Goal: Complete application form

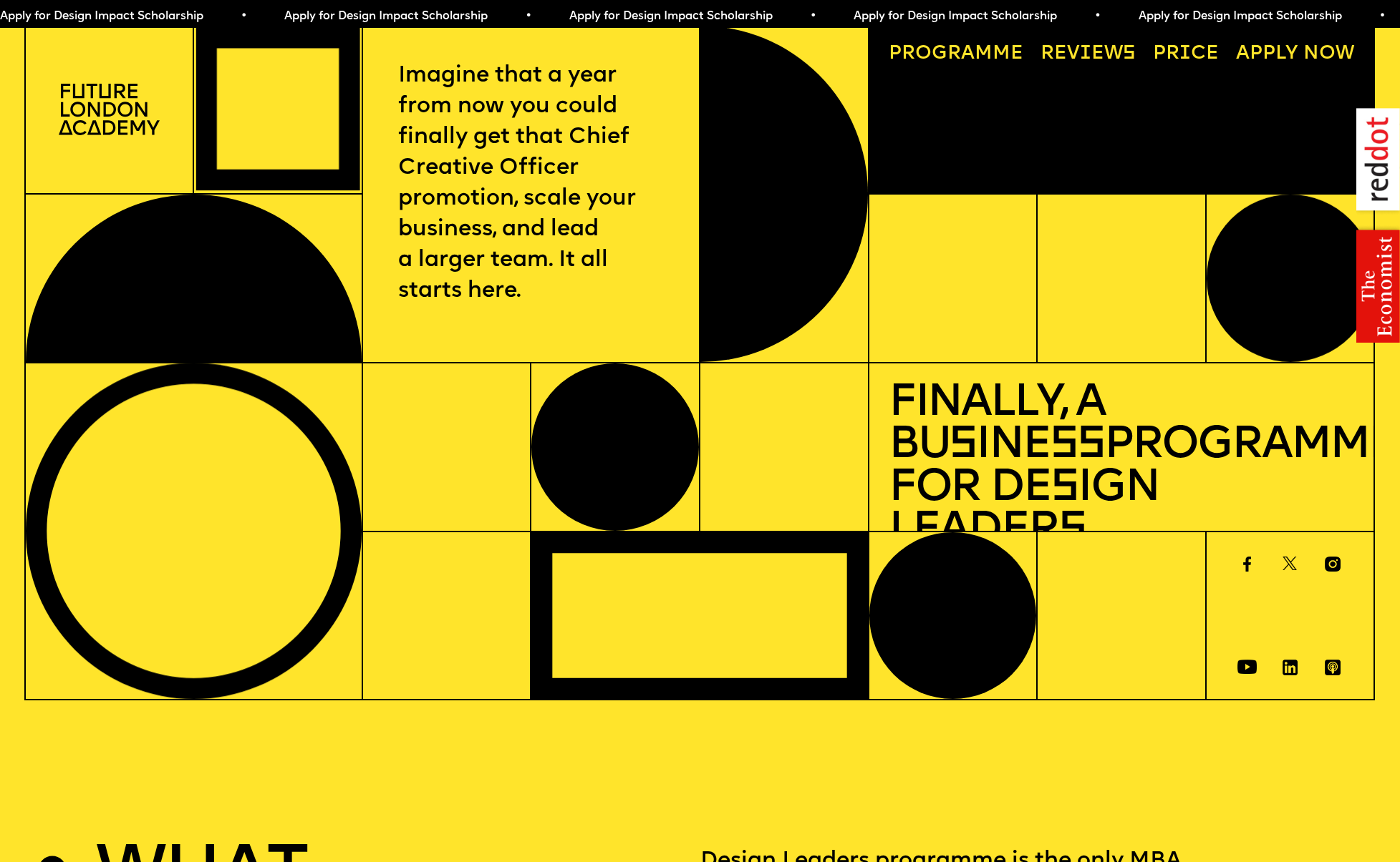
click at [955, 55] on link "Progr a mme" at bounding box center [955, 55] width 154 height 38
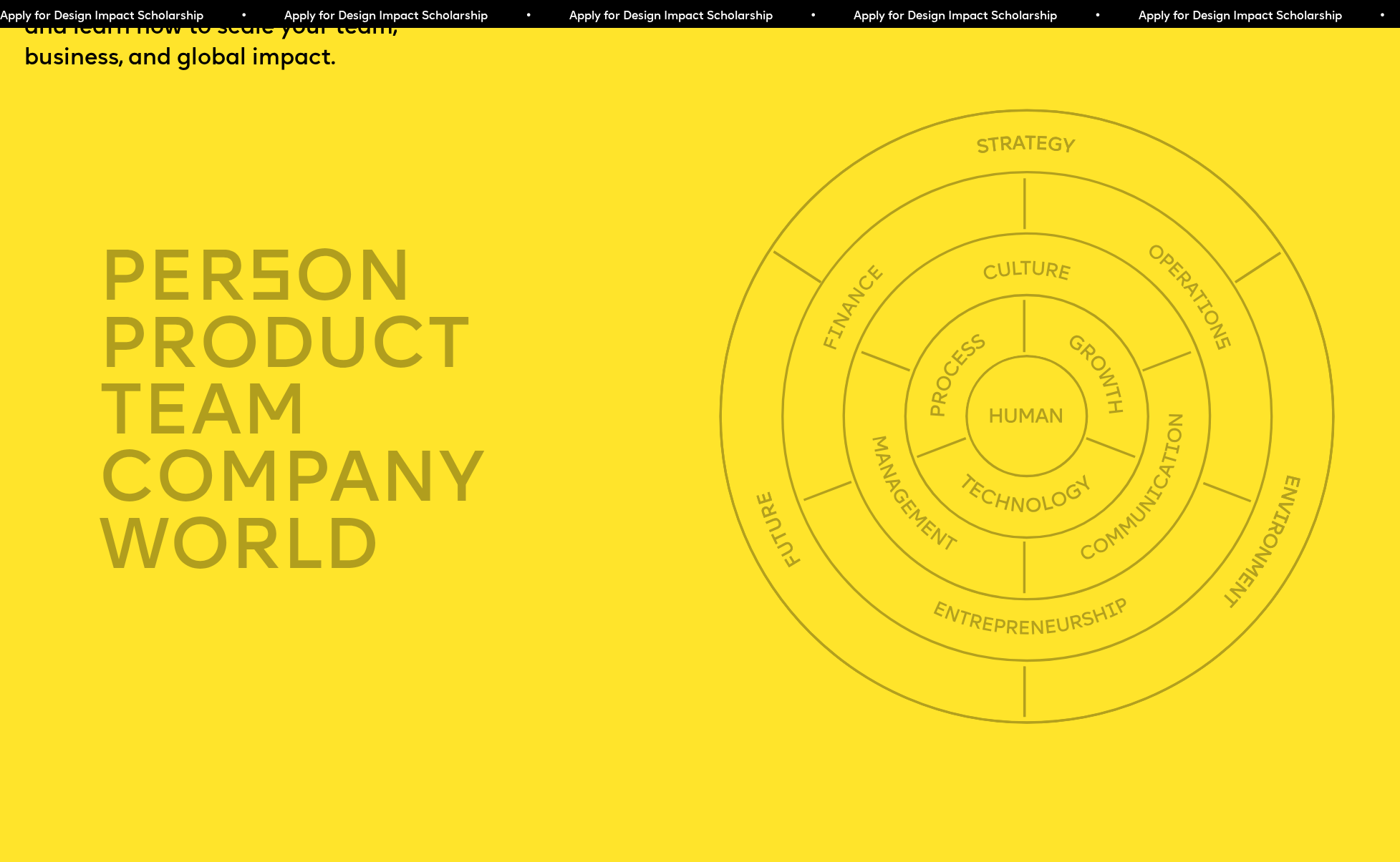
scroll to position [4894, 0]
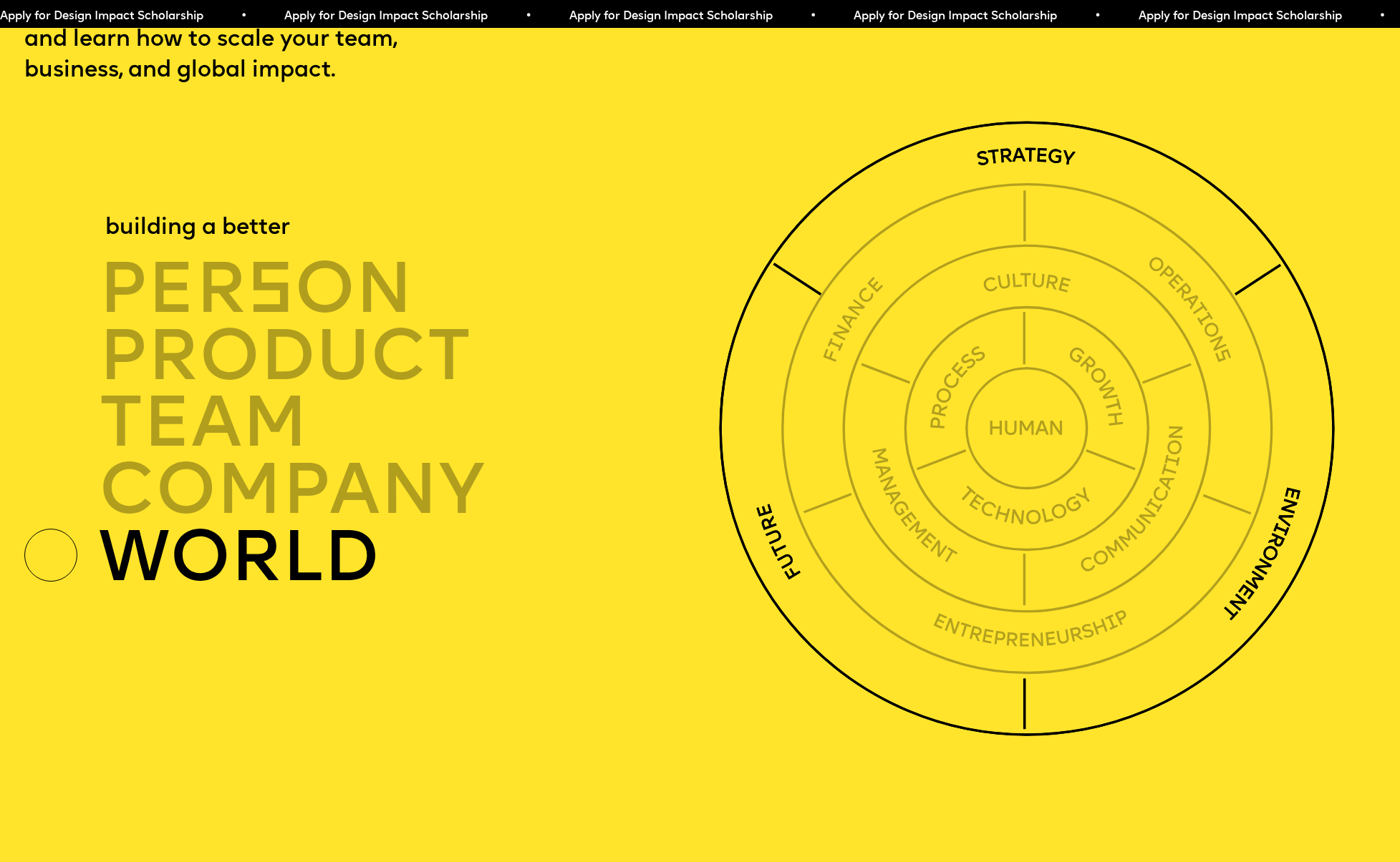
click at [1055, 138] on img at bounding box center [1027, 429] width 616 height 615
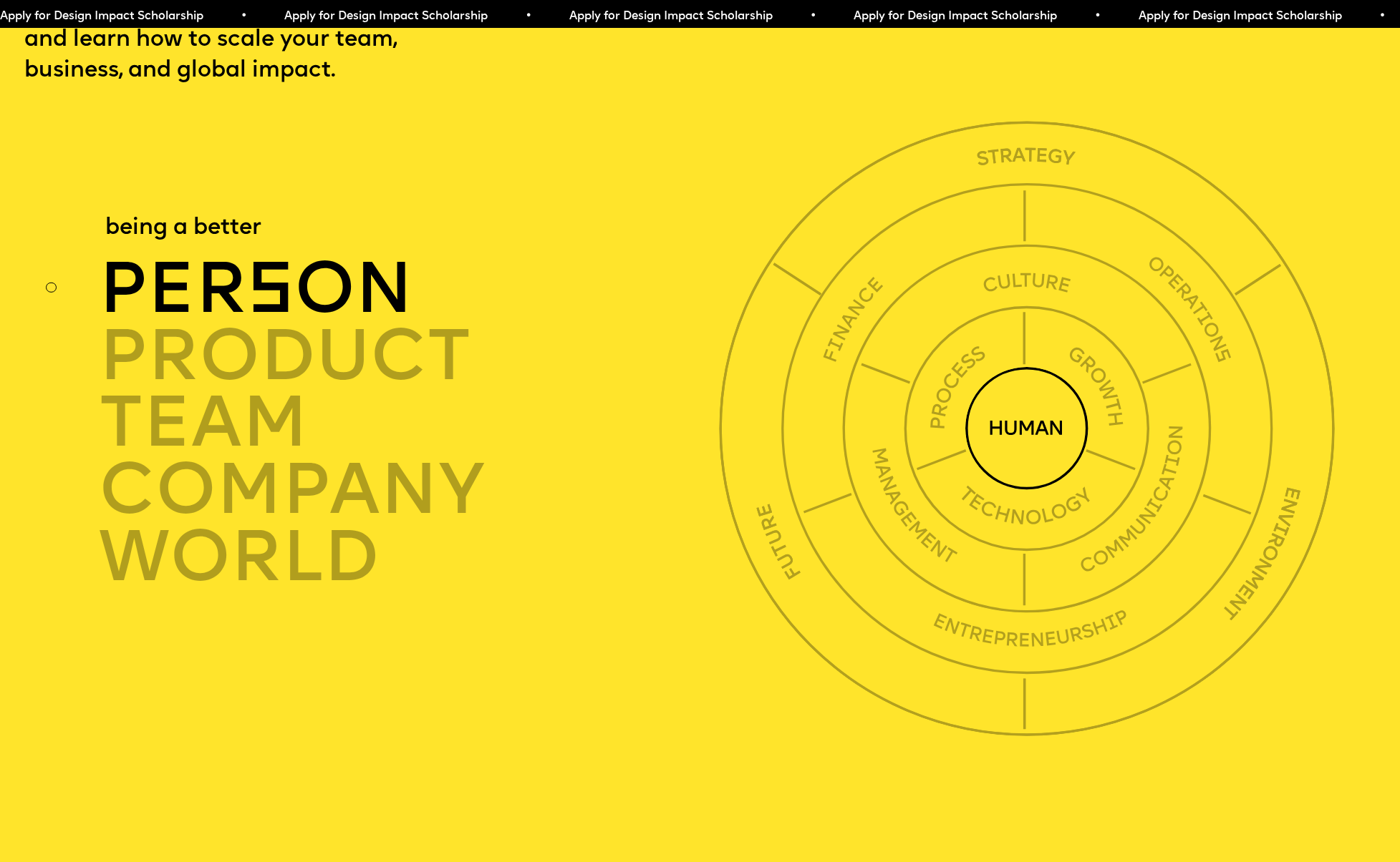
click at [1034, 367] on img at bounding box center [1026, 428] width 123 height 123
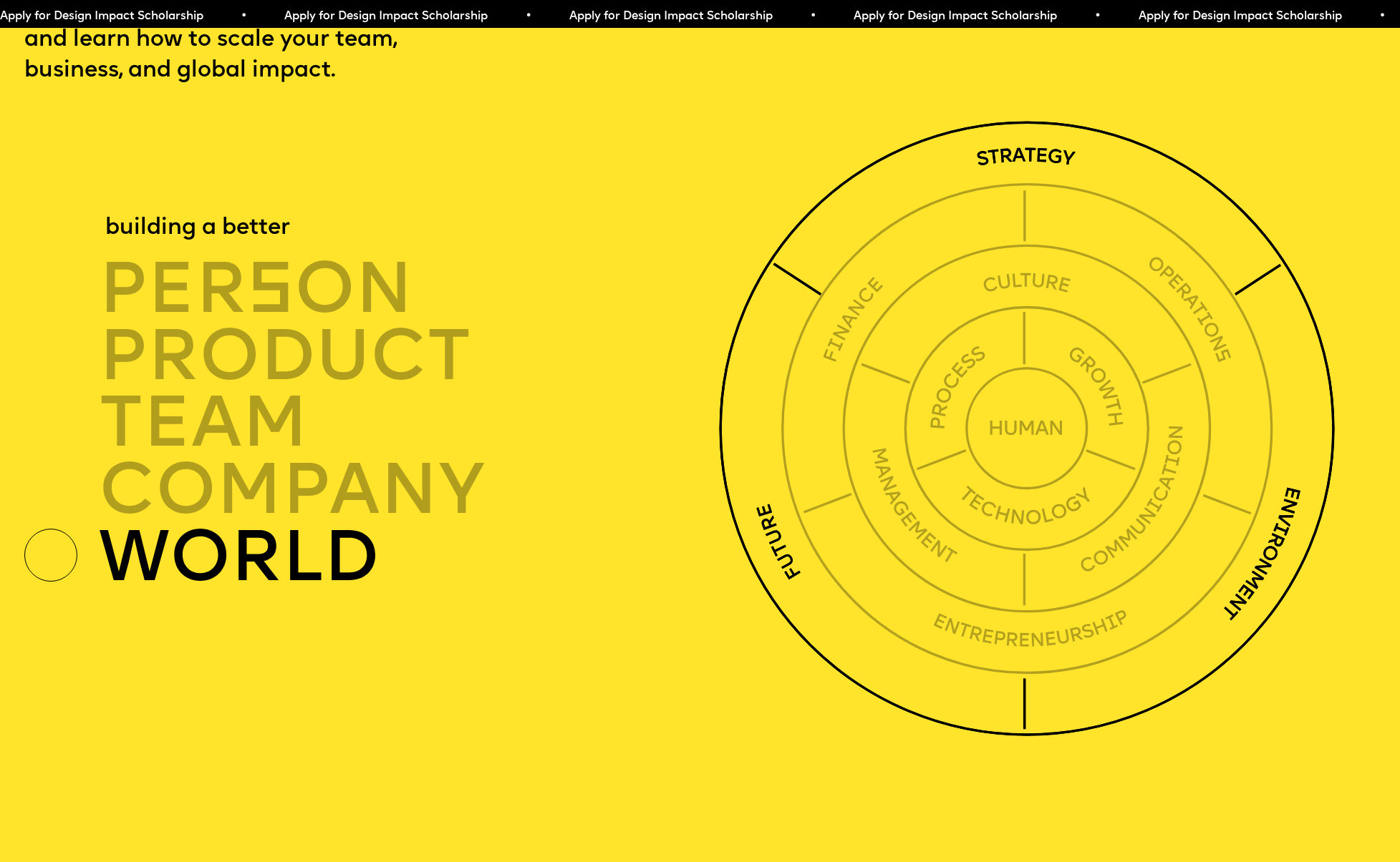
click at [1034, 138] on img at bounding box center [1027, 429] width 616 height 615
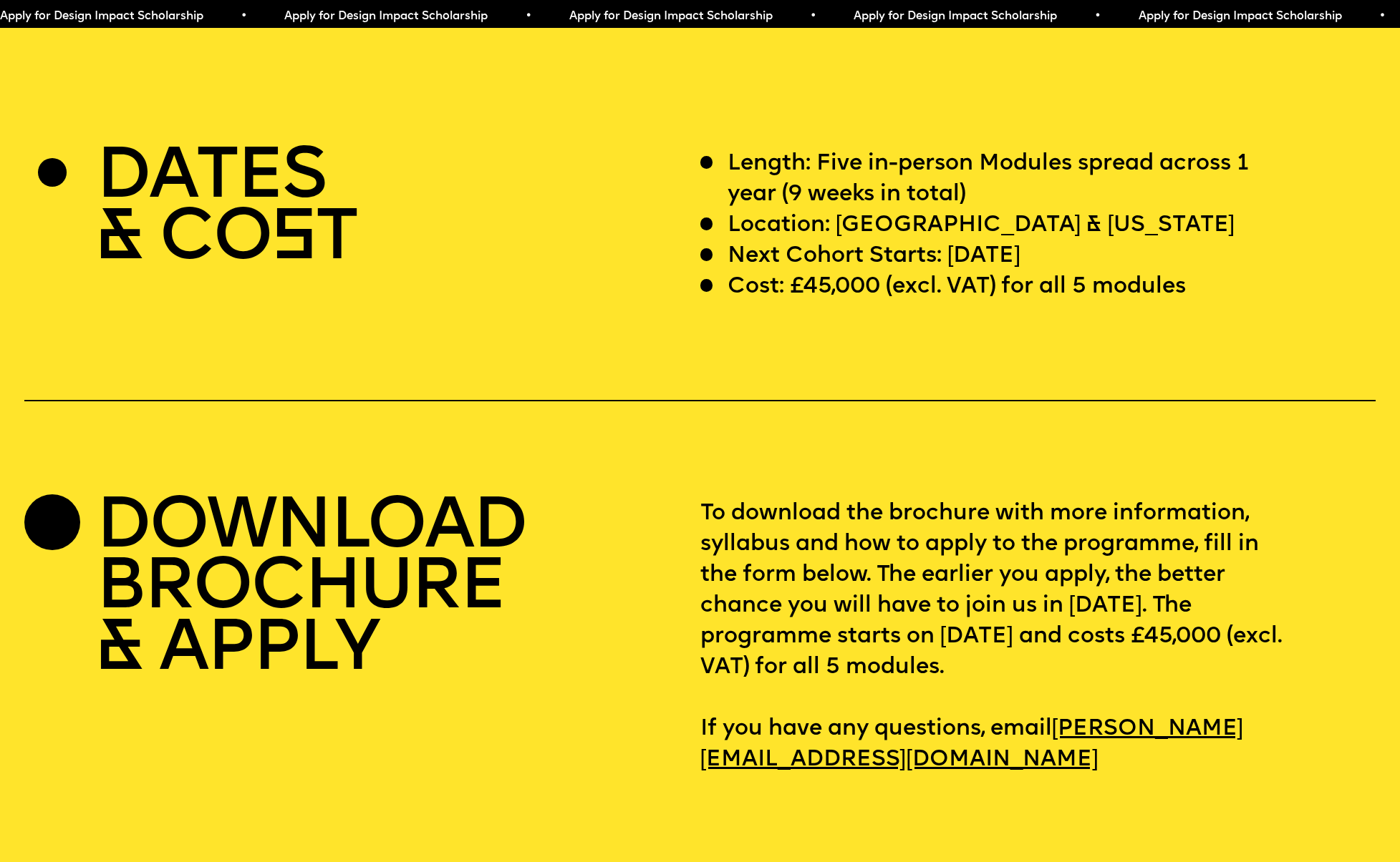
scroll to position [5675, 0]
drag, startPoint x: 791, startPoint y: 254, endPoint x: 880, endPoint y: 247, distance: 89.3
click at [880, 272] on p "Cost: £45,000 (excl. VAT) for all 5 modules" at bounding box center [956, 287] width 459 height 31
copy p "£45,000"
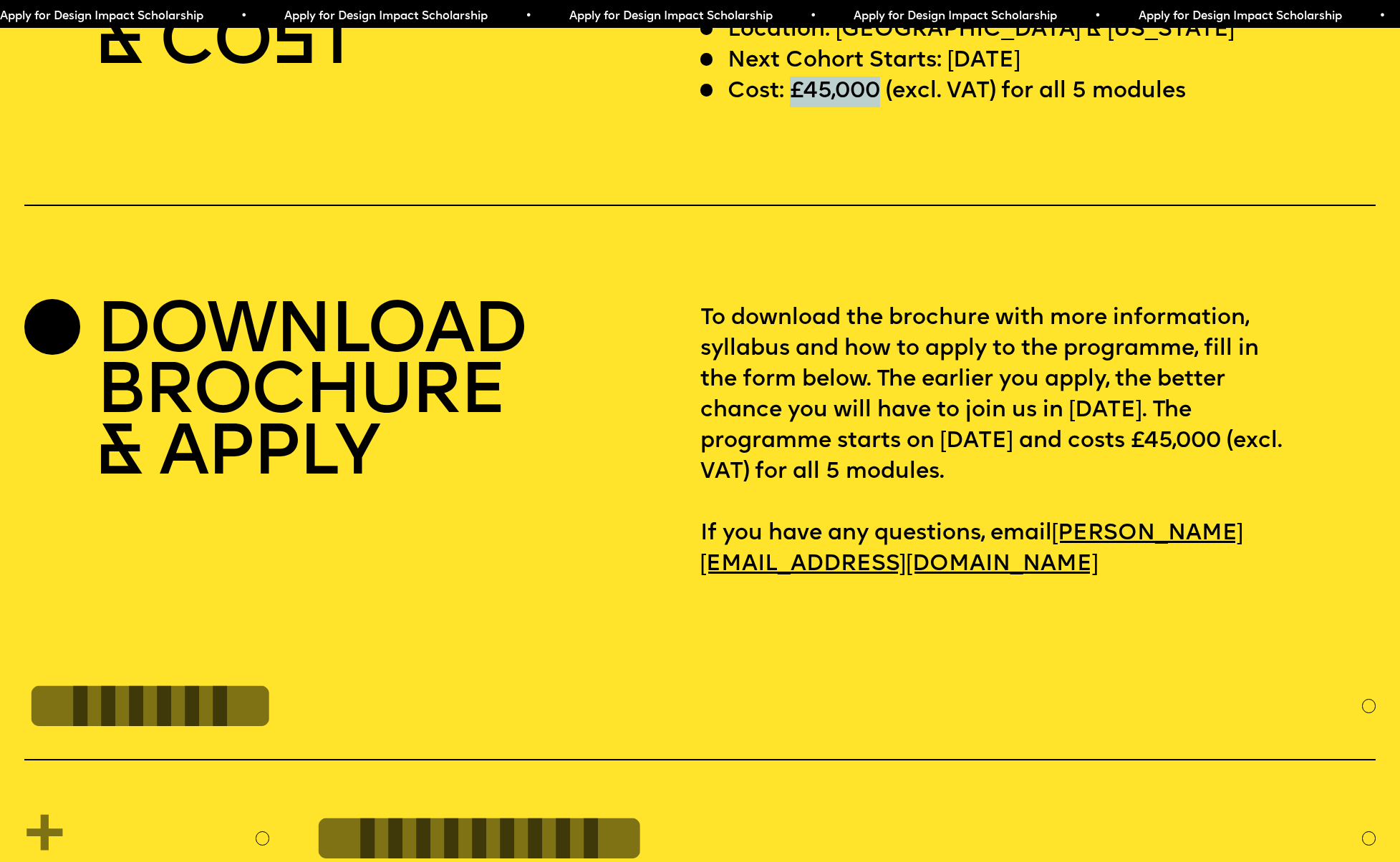
scroll to position [5826, 0]
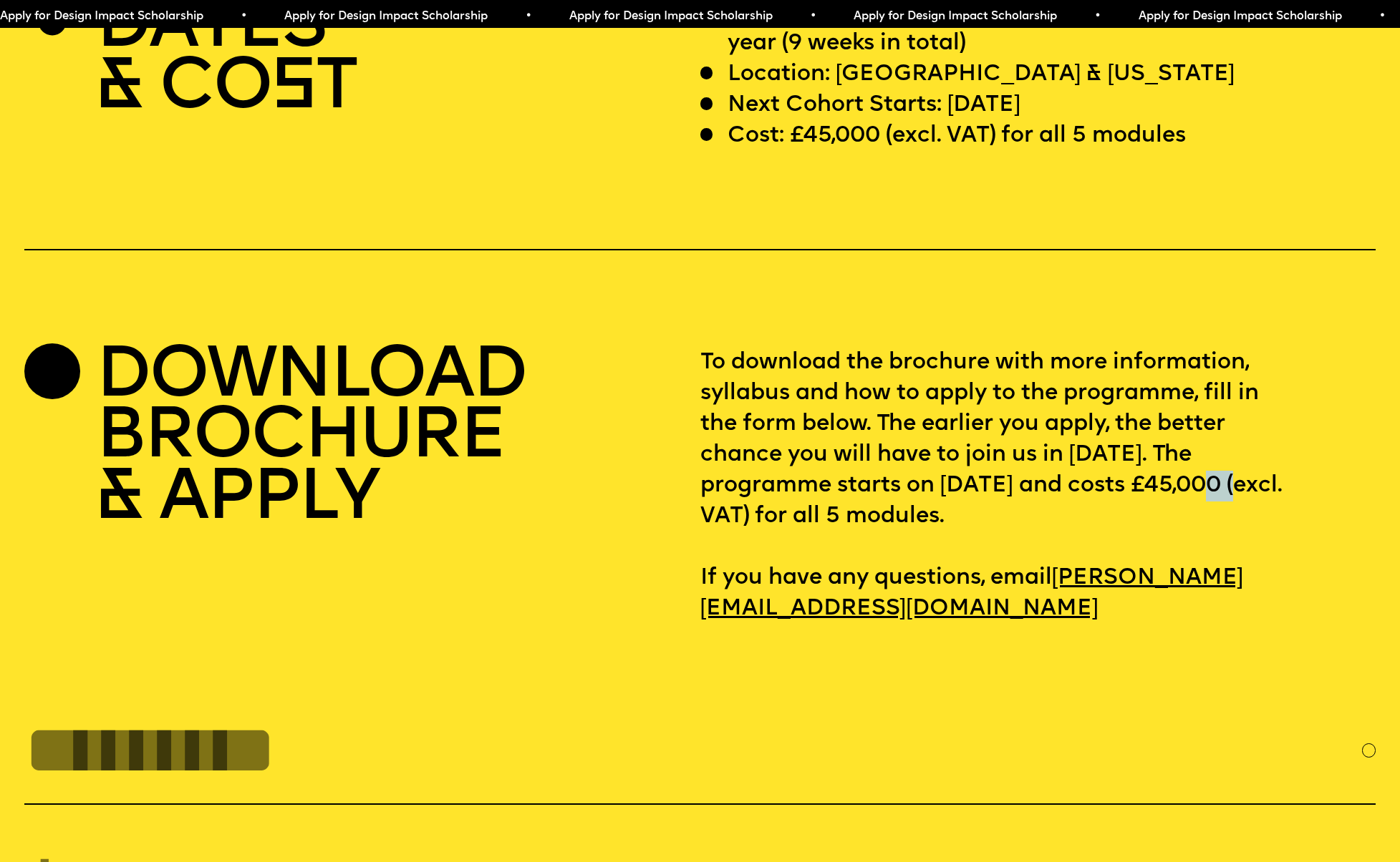
drag, startPoint x: 726, startPoint y: 485, endPoint x: 754, endPoint y: 484, distance: 28.0
click at [754, 484] on p "To download the brochure with more information, syllabus and how to apply to th…" at bounding box center [1038, 486] width 676 height 277
click at [761, 483] on p "To download the brochure with more information, syllabus and how to apply to th…" at bounding box center [1038, 486] width 676 height 277
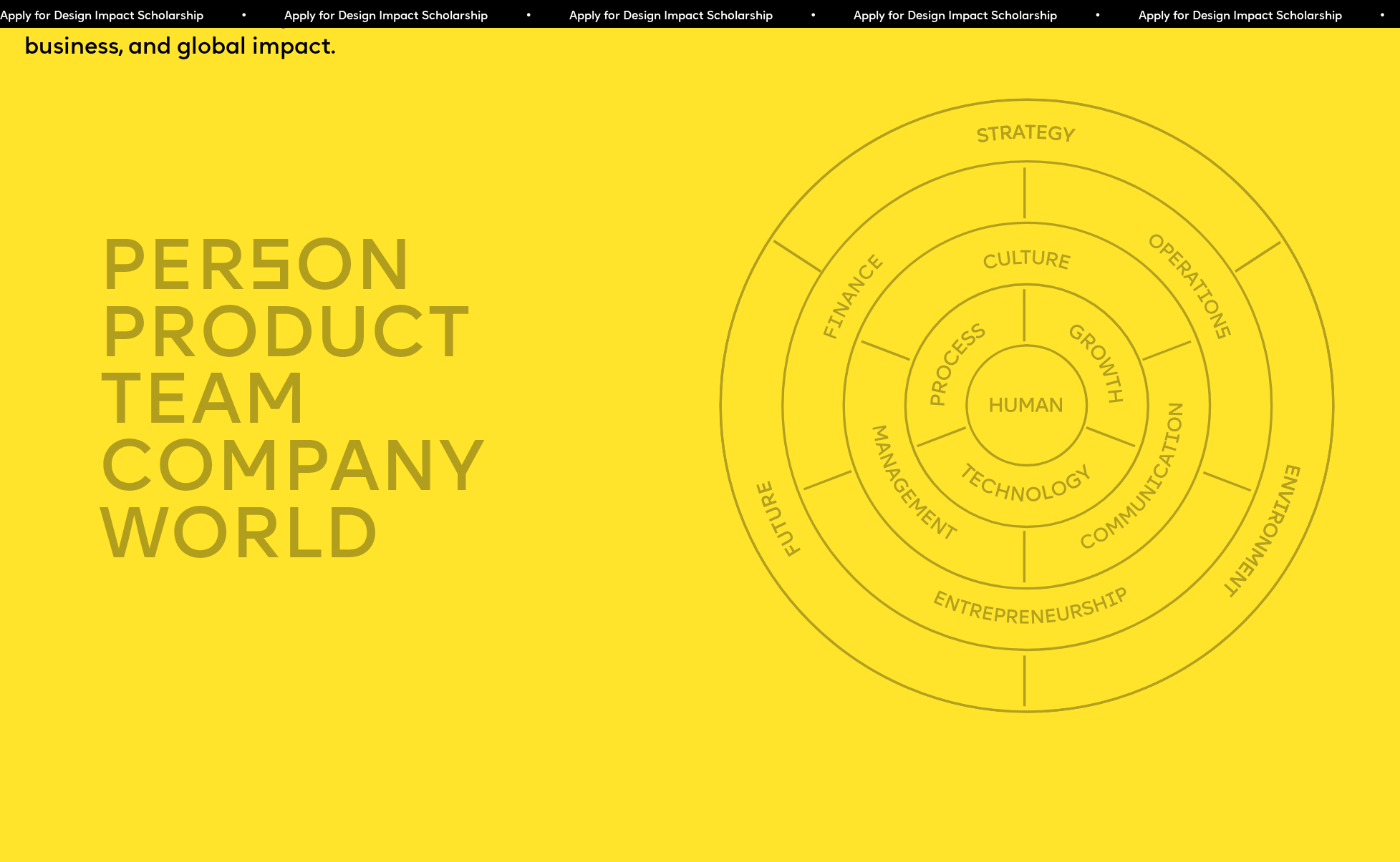
scroll to position [4576, 0]
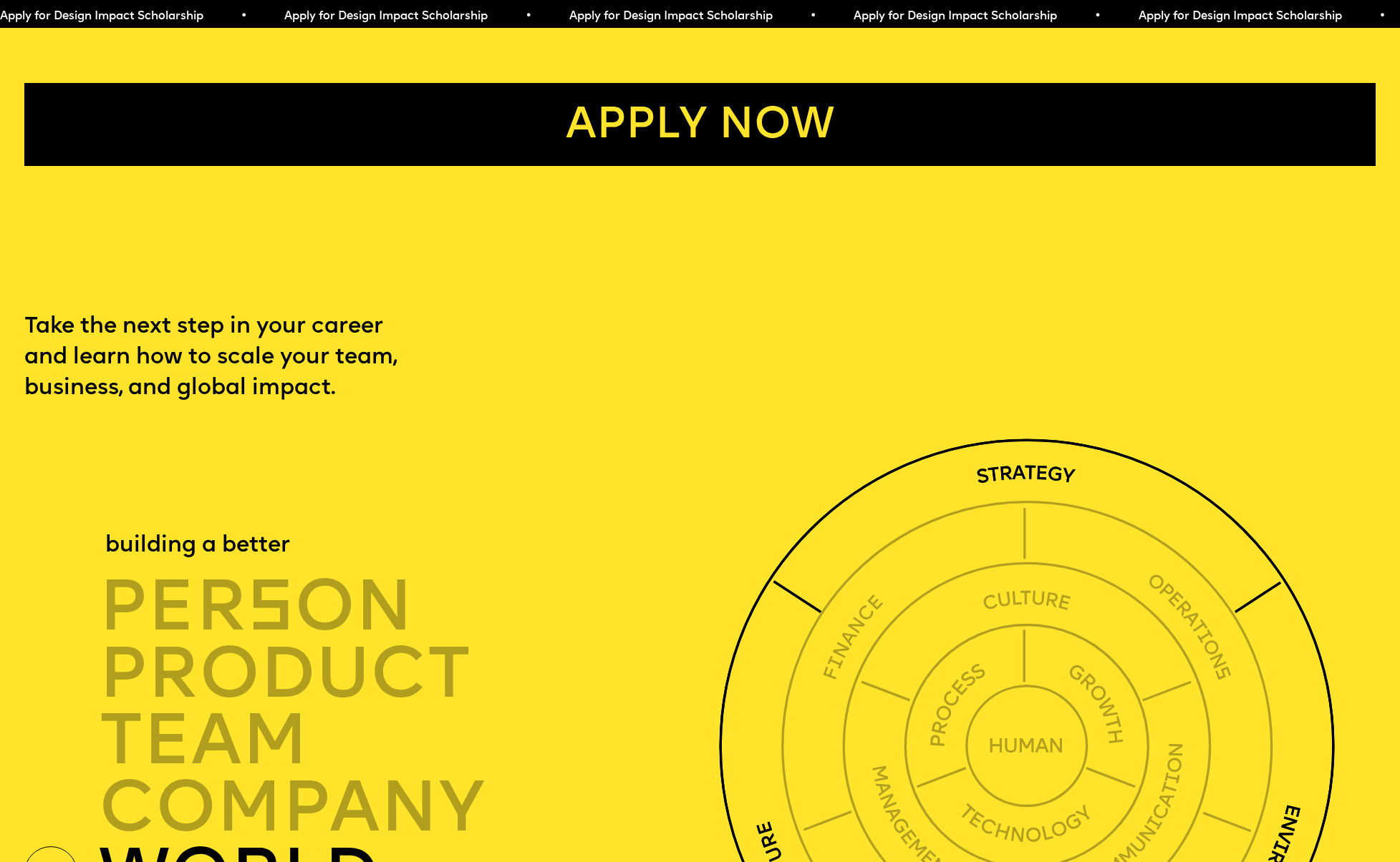
click at [1092, 461] on img at bounding box center [1027, 746] width 616 height 615
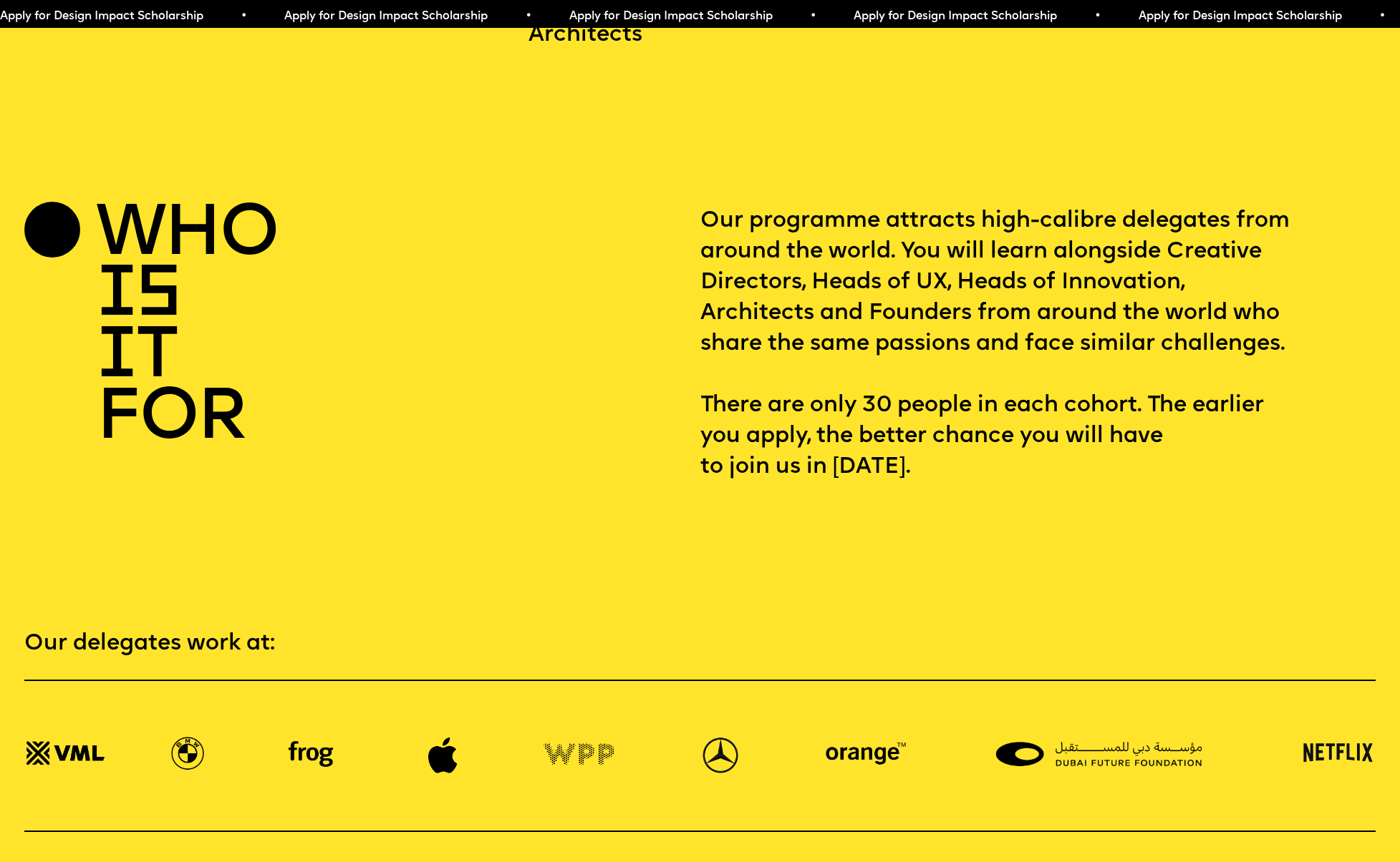
scroll to position [3106, 0]
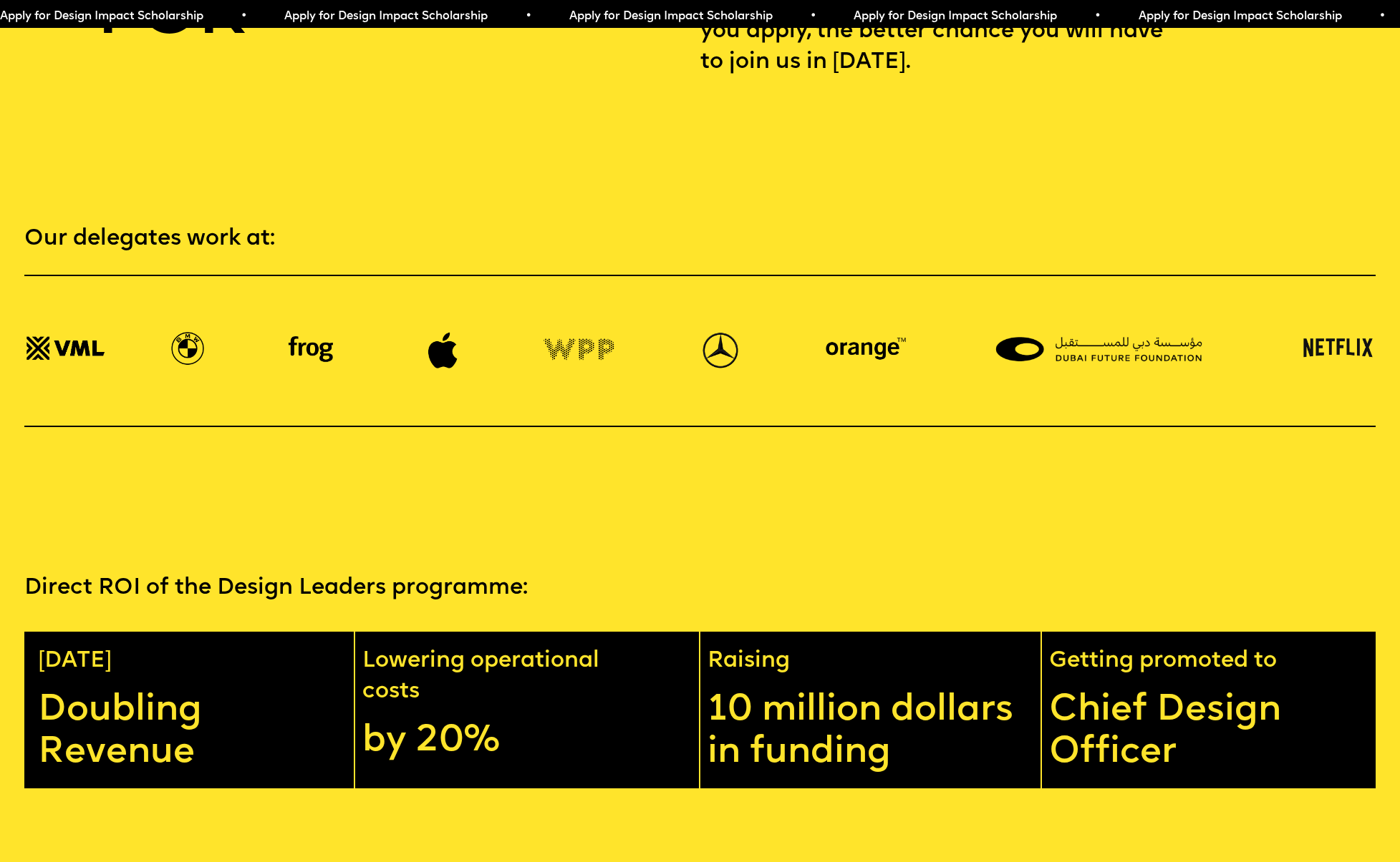
click at [469, 573] on p "Direct ROI of the Design Leaders programme:" at bounding box center [700, 589] width 1351 height 31
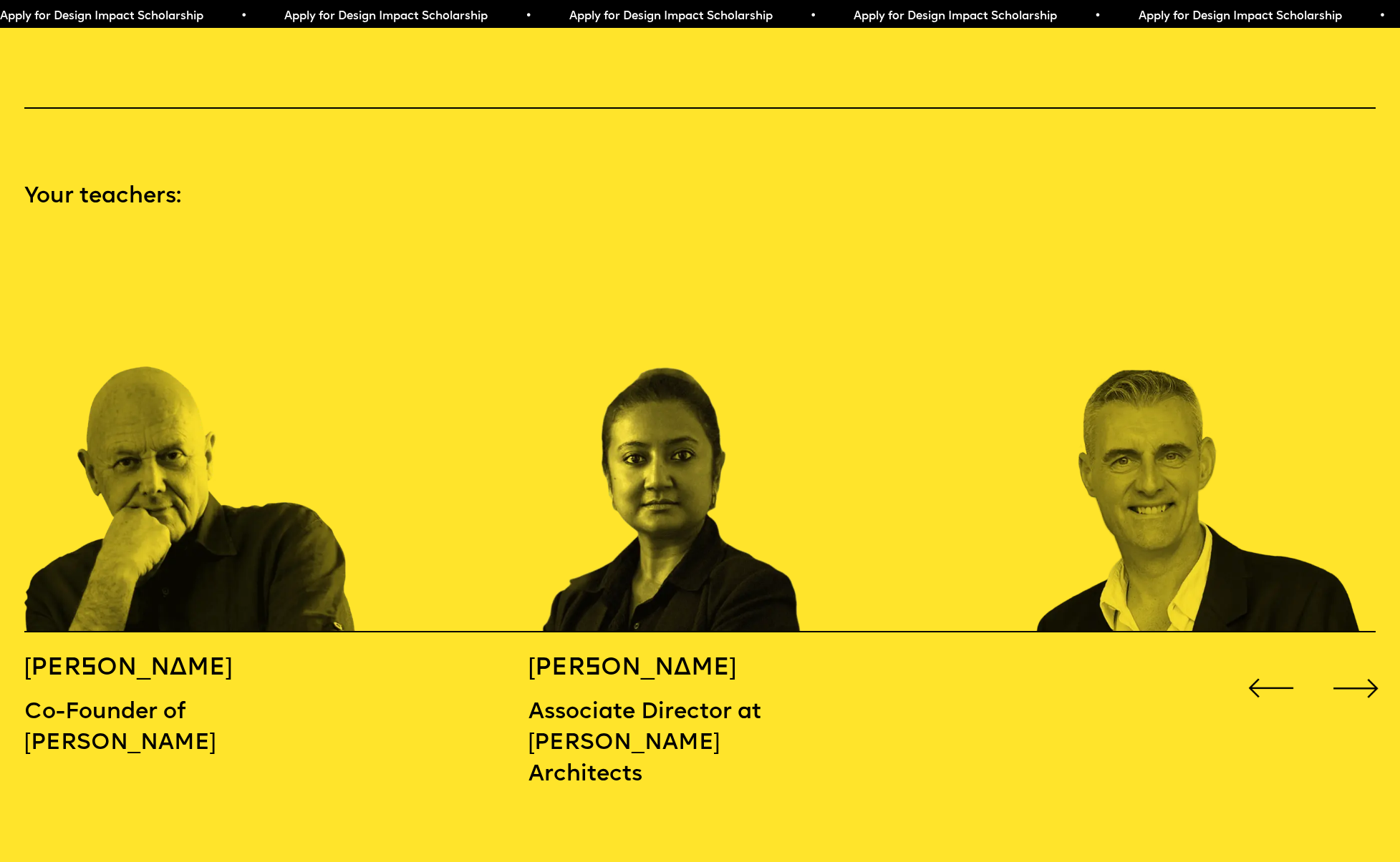
scroll to position [1962, 0]
click at [1359, 660] on div "Next slide" at bounding box center [1356, 688] width 56 height 56
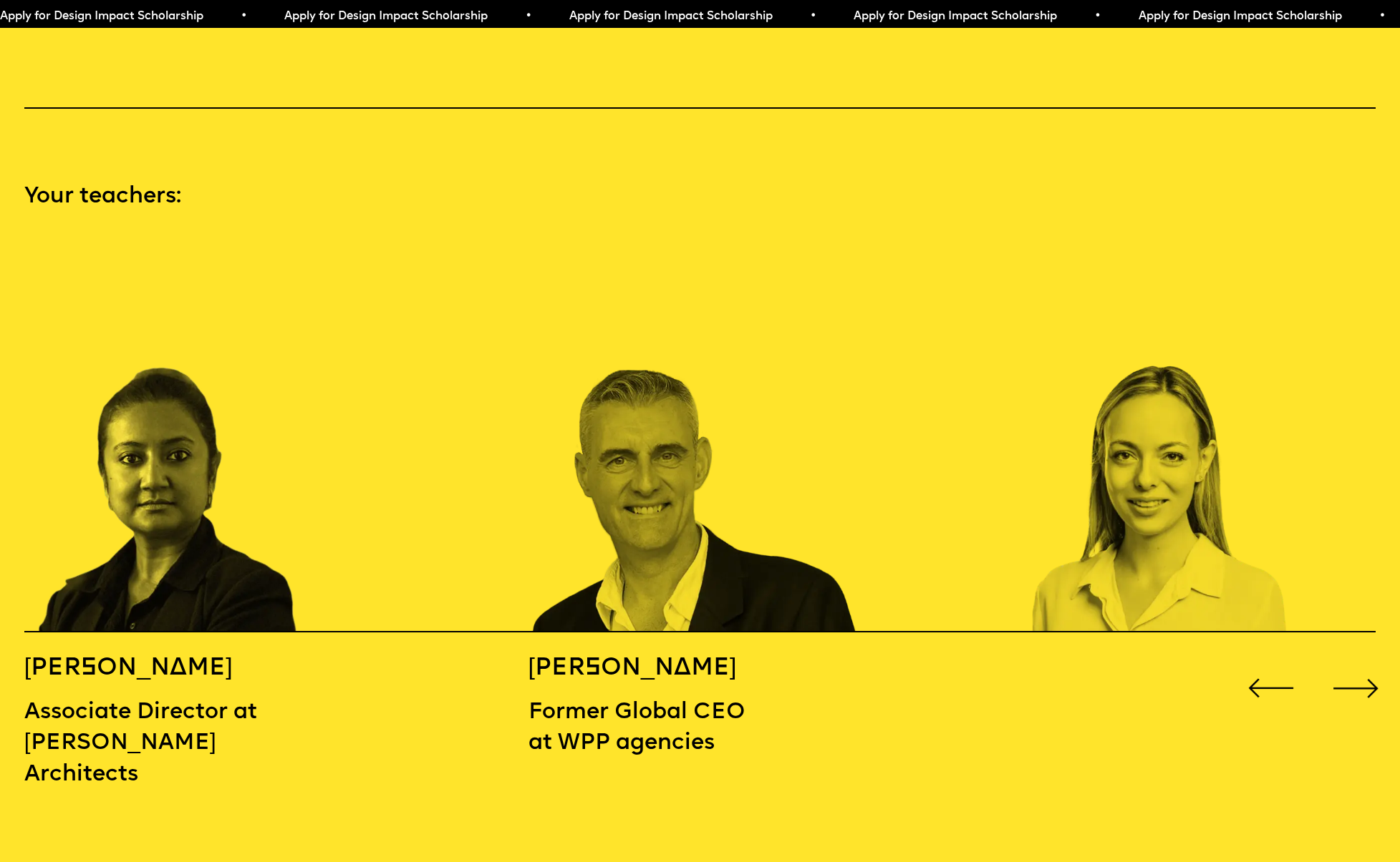
click at [1359, 660] on div "Next slide" at bounding box center [1356, 688] width 56 height 56
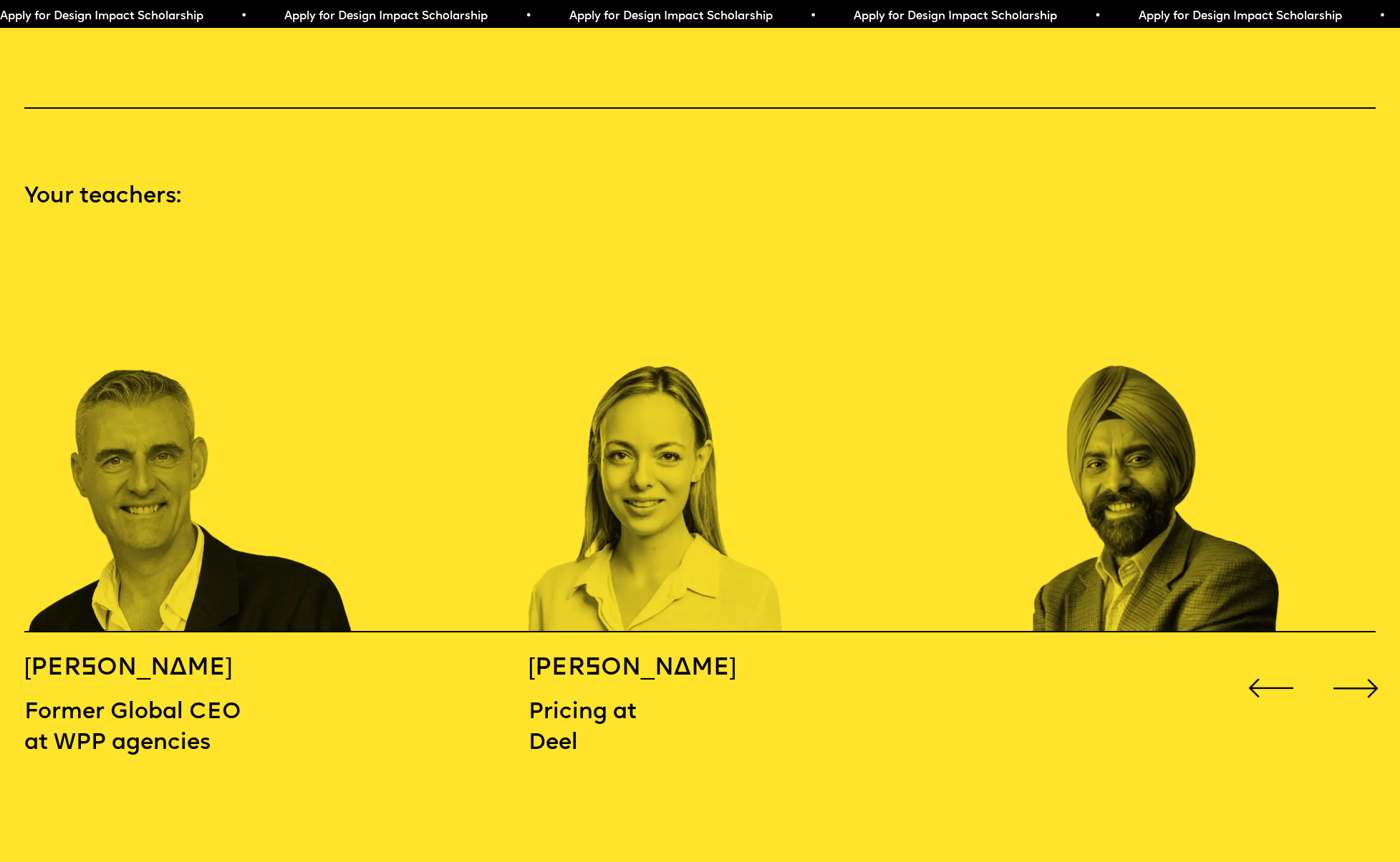
click at [1359, 660] on div "Next slide" at bounding box center [1356, 688] width 56 height 56
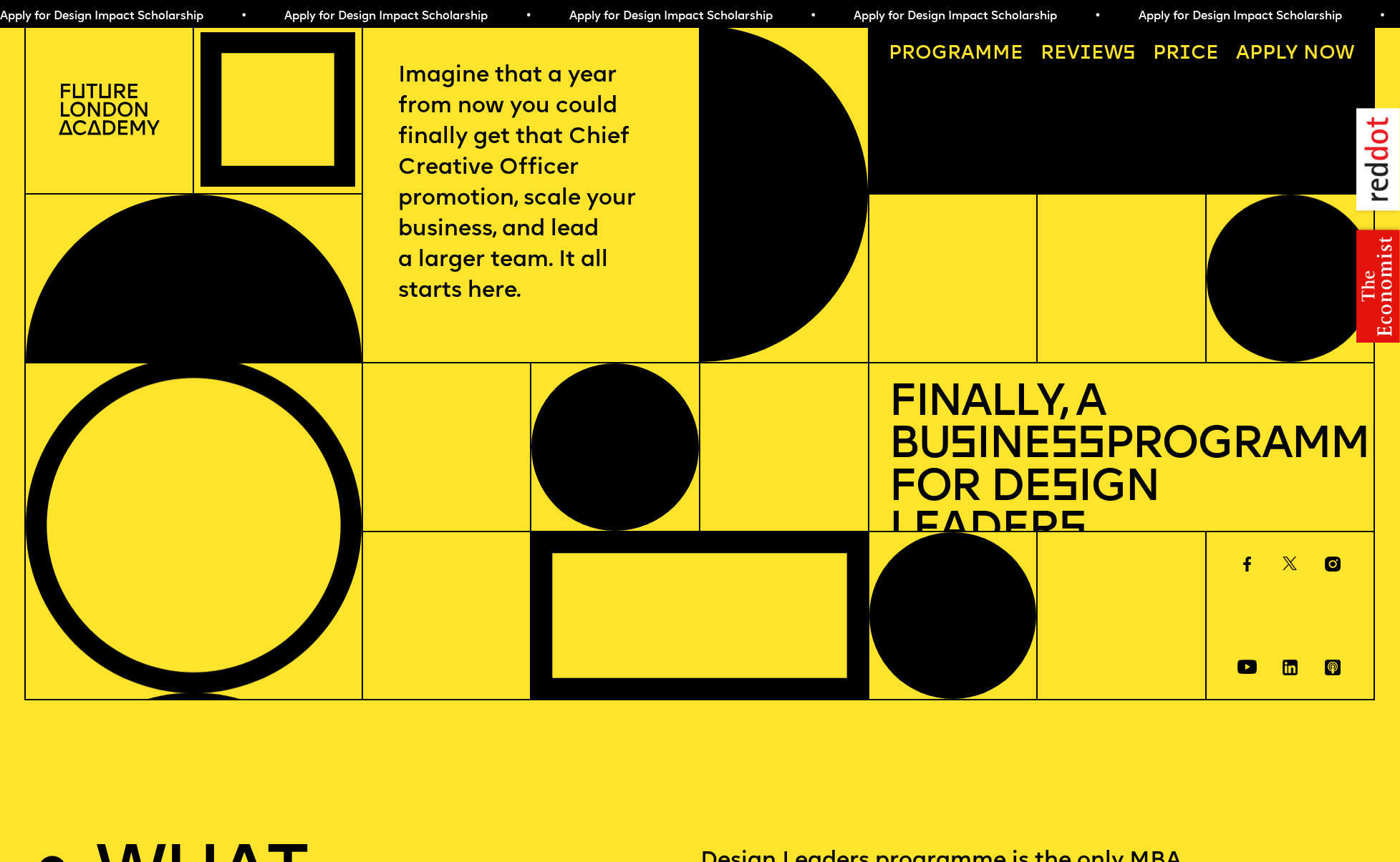
scroll to position [0, 0]
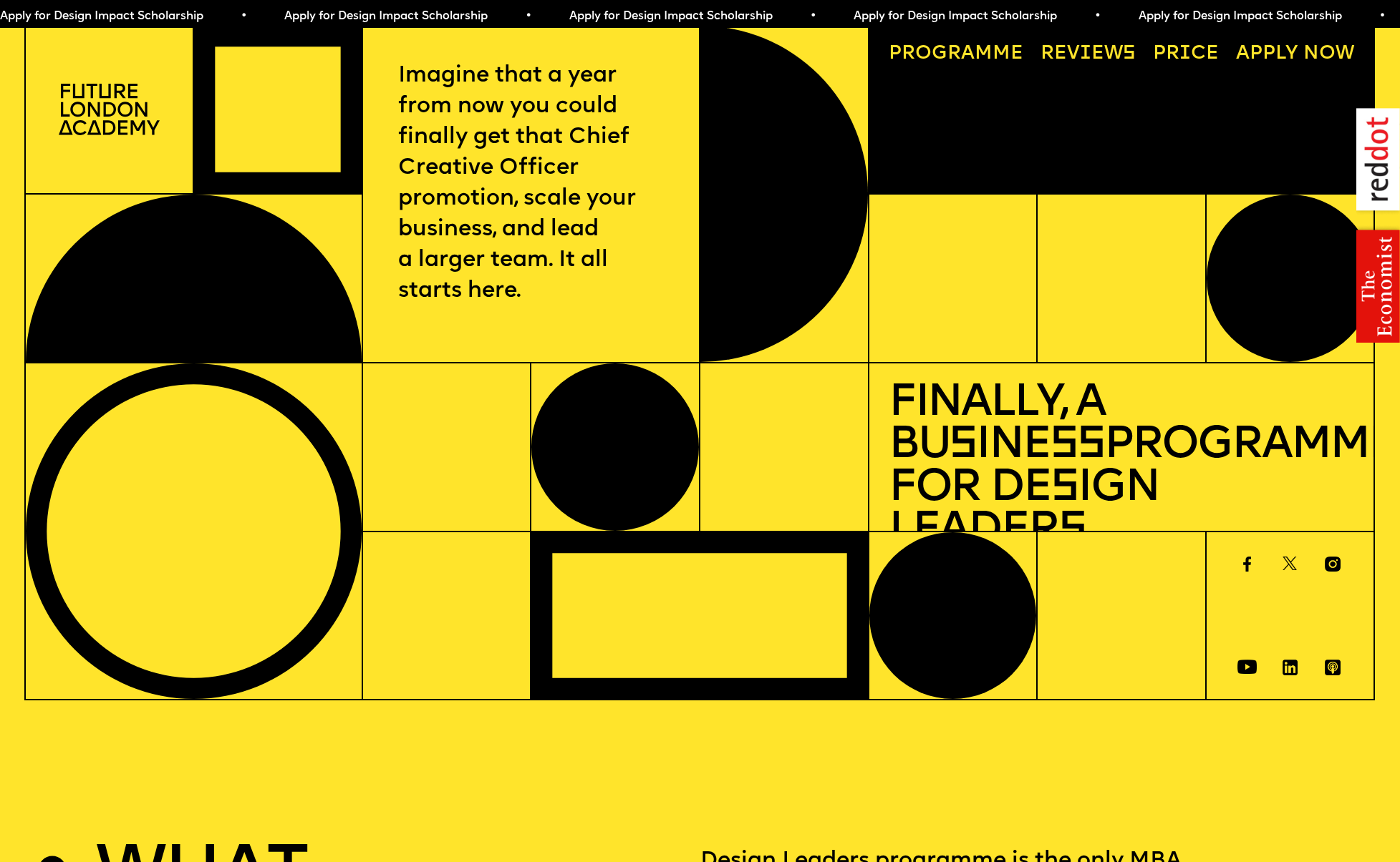
click at [1184, 46] on link "Price" at bounding box center [1185, 55] width 86 height 38
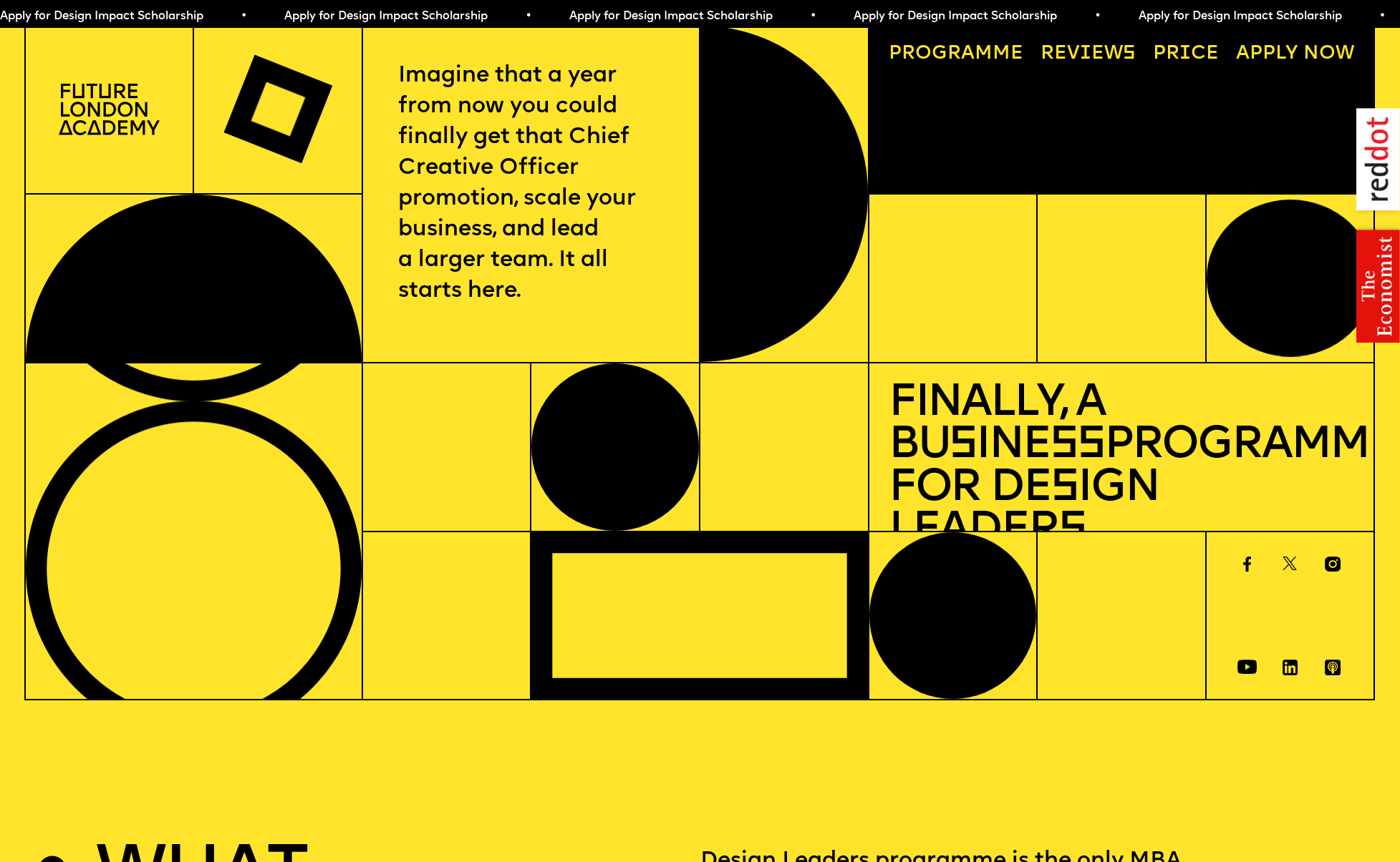
click at [1012, 50] on link "Progr a mme" at bounding box center [955, 55] width 154 height 38
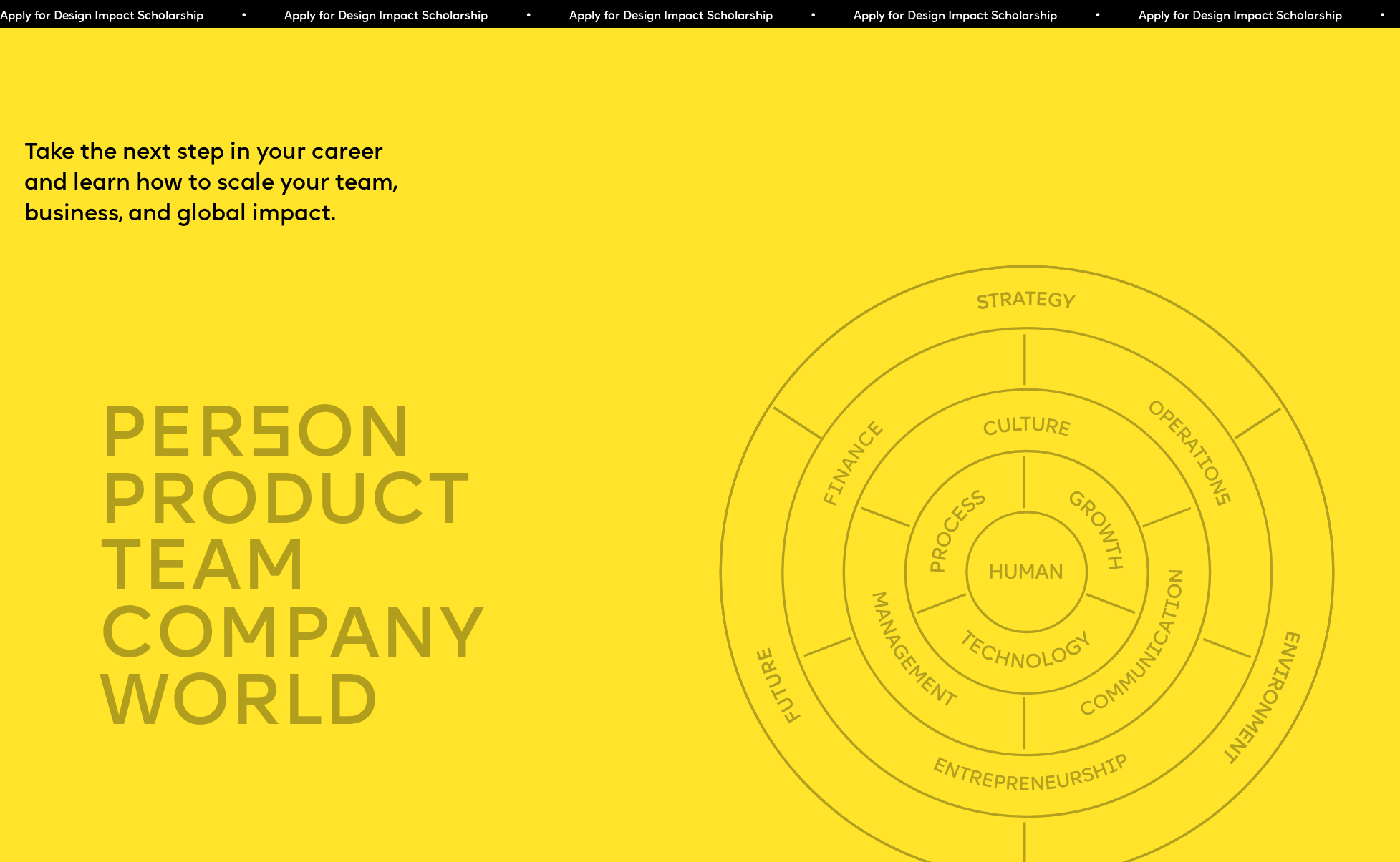
scroll to position [4783, 0]
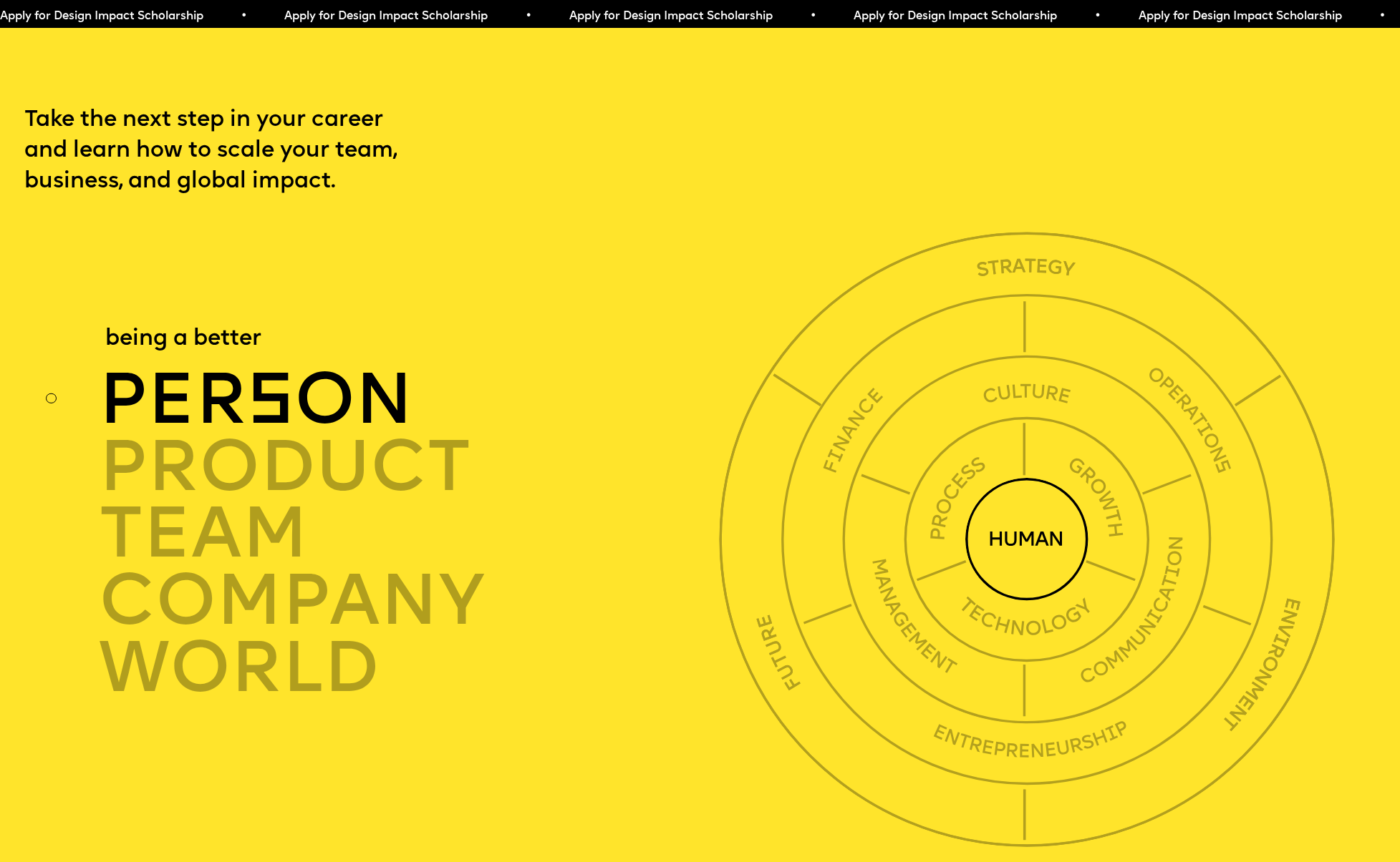
click at [283, 370] on span "s" at bounding box center [270, 405] width 47 height 72
click at [1011, 501] on img at bounding box center [1026, 539] width 123 height 123
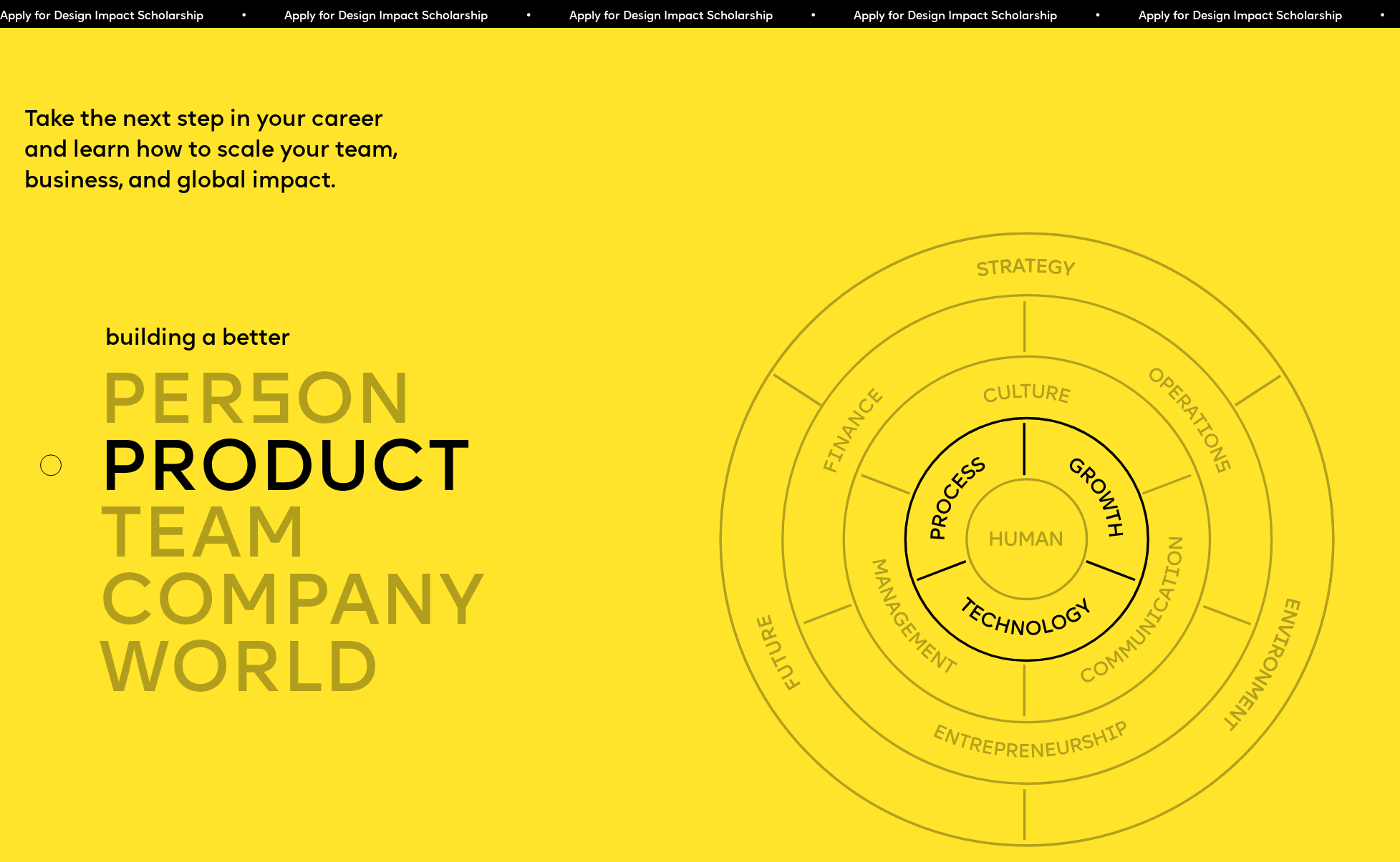
click at [962, 460] on img at bounding box center [1026, 540] width 246 height 246
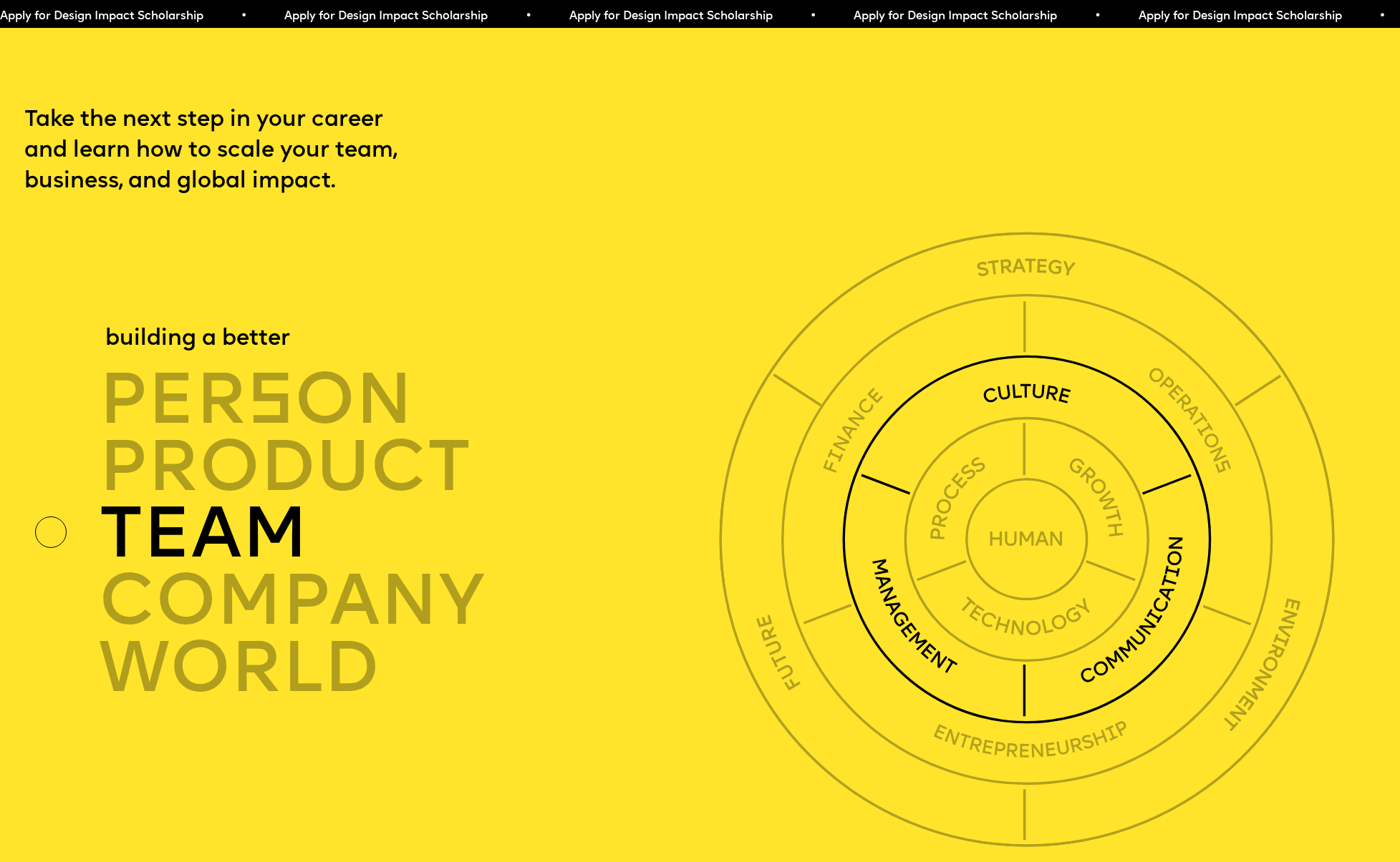
click at [911, 409] on img at bounding box center [1027, 540] width 370 height 370
click at [148, 507] on div "TEAM" at bounding box center [414, 534] width 630 height 68
click at [219, 506] on div "TEAM" at bounding box center [414, 534] width 630 height 68
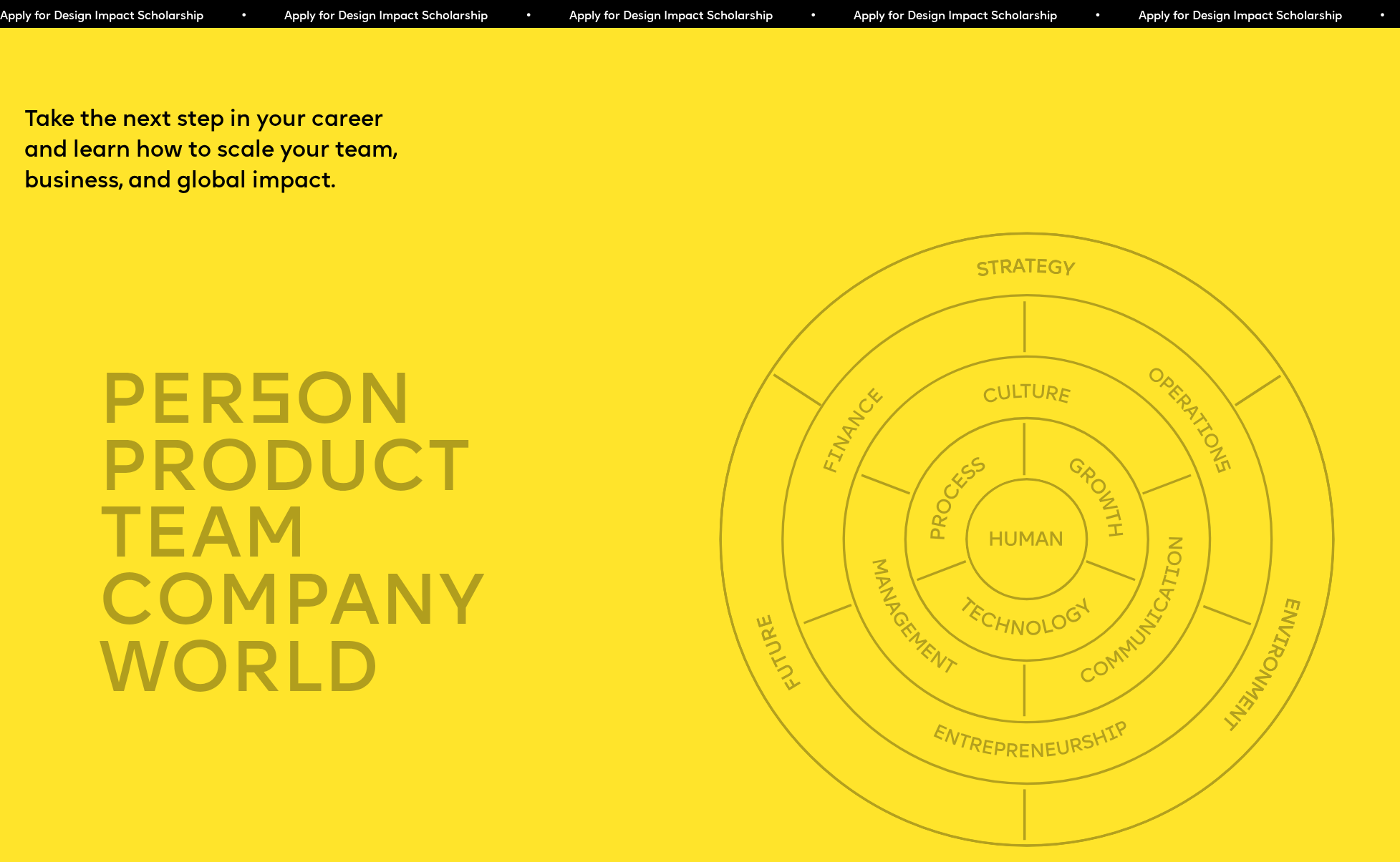
click at [49, 517] on div at bounding box center [51, 533] width 33 height 33
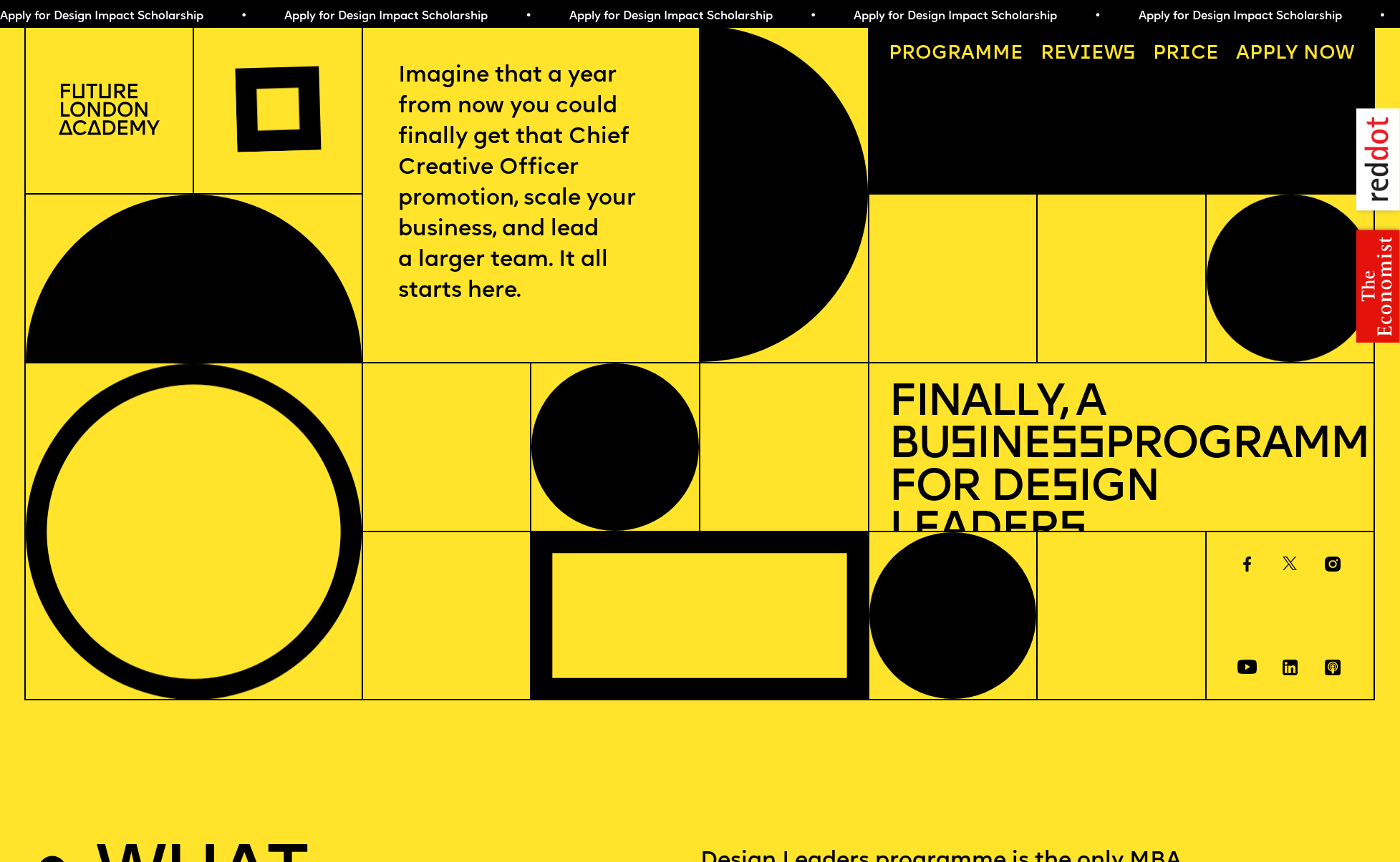
scroll to position [0, 0]
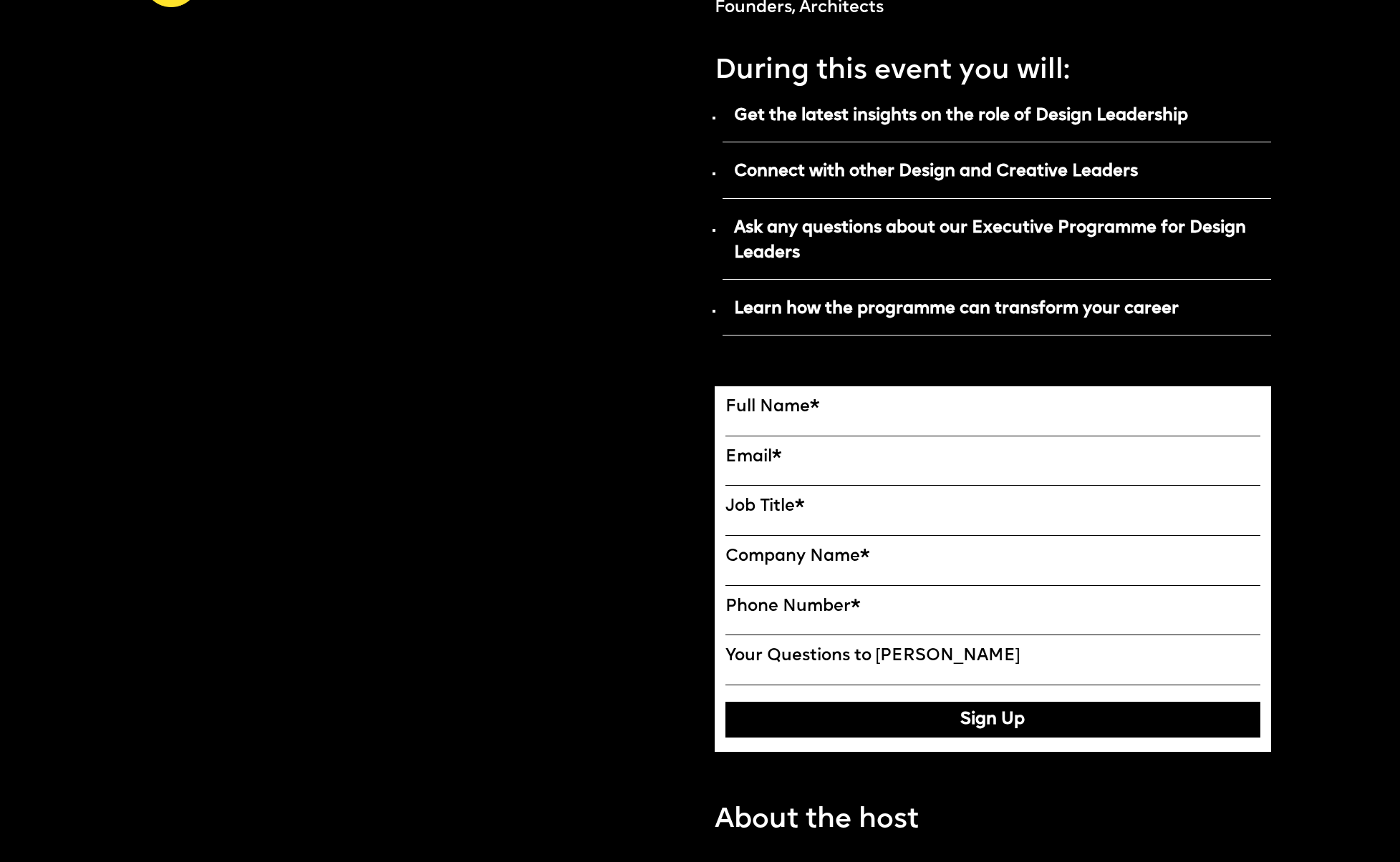
scroll to position [758, 0]
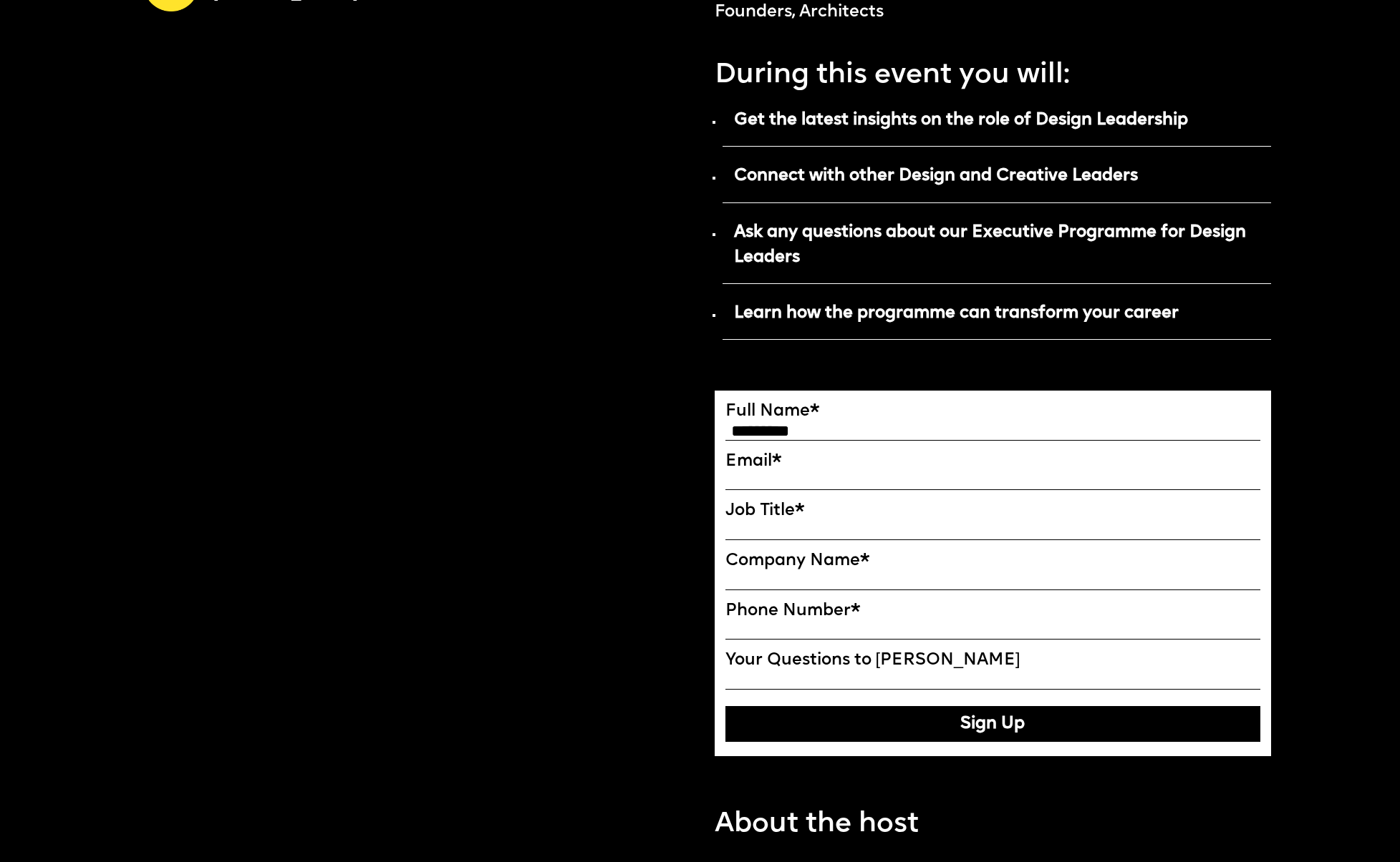
click at [831, 423] on input "*********" at bounding box center [994, 432] width 536 height 18
type input "**********"
type input "******"
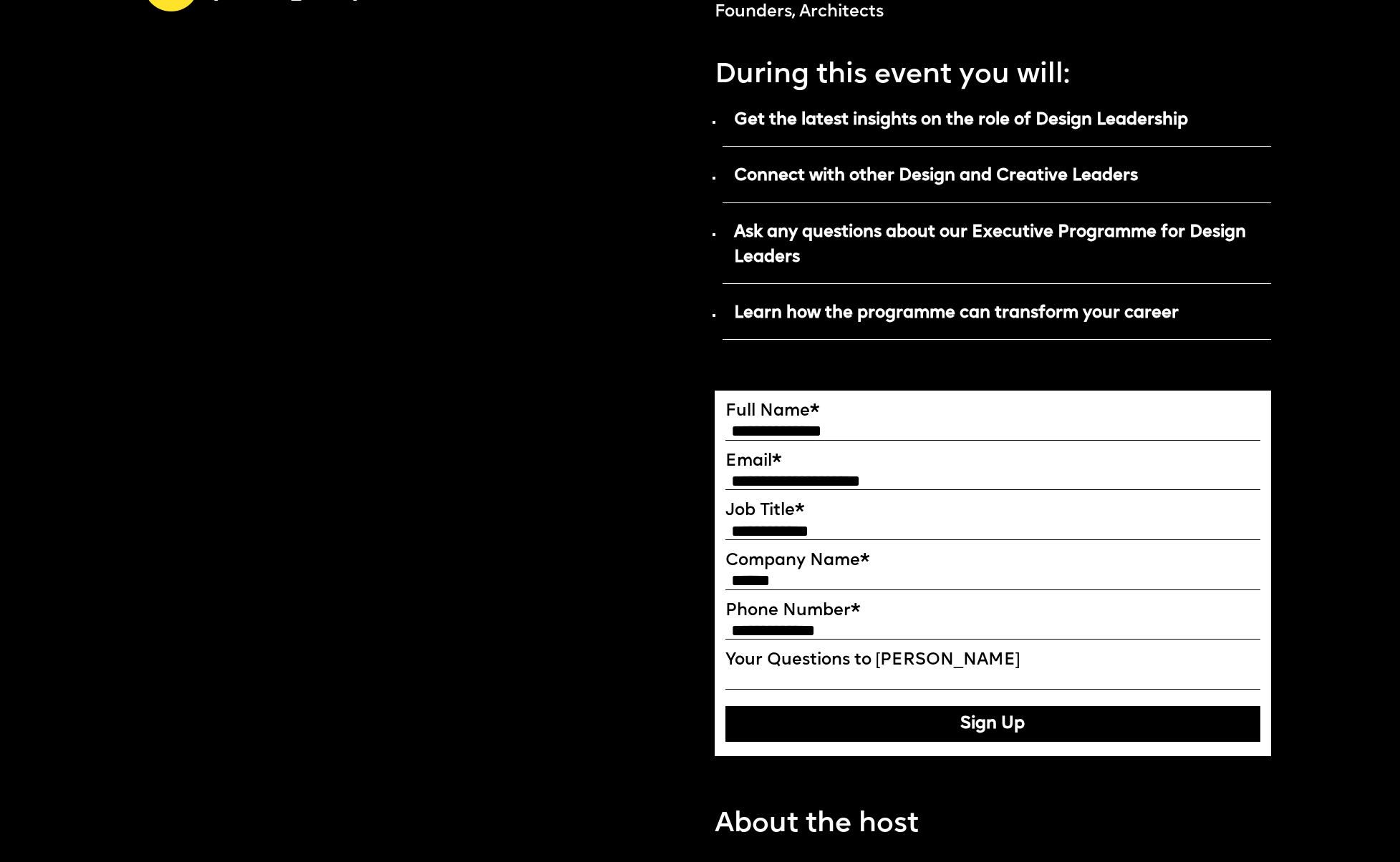
type input "**********"
click at [921, 720] on button "Sign Up" at bounding box center [994, 724] width 536 height 36
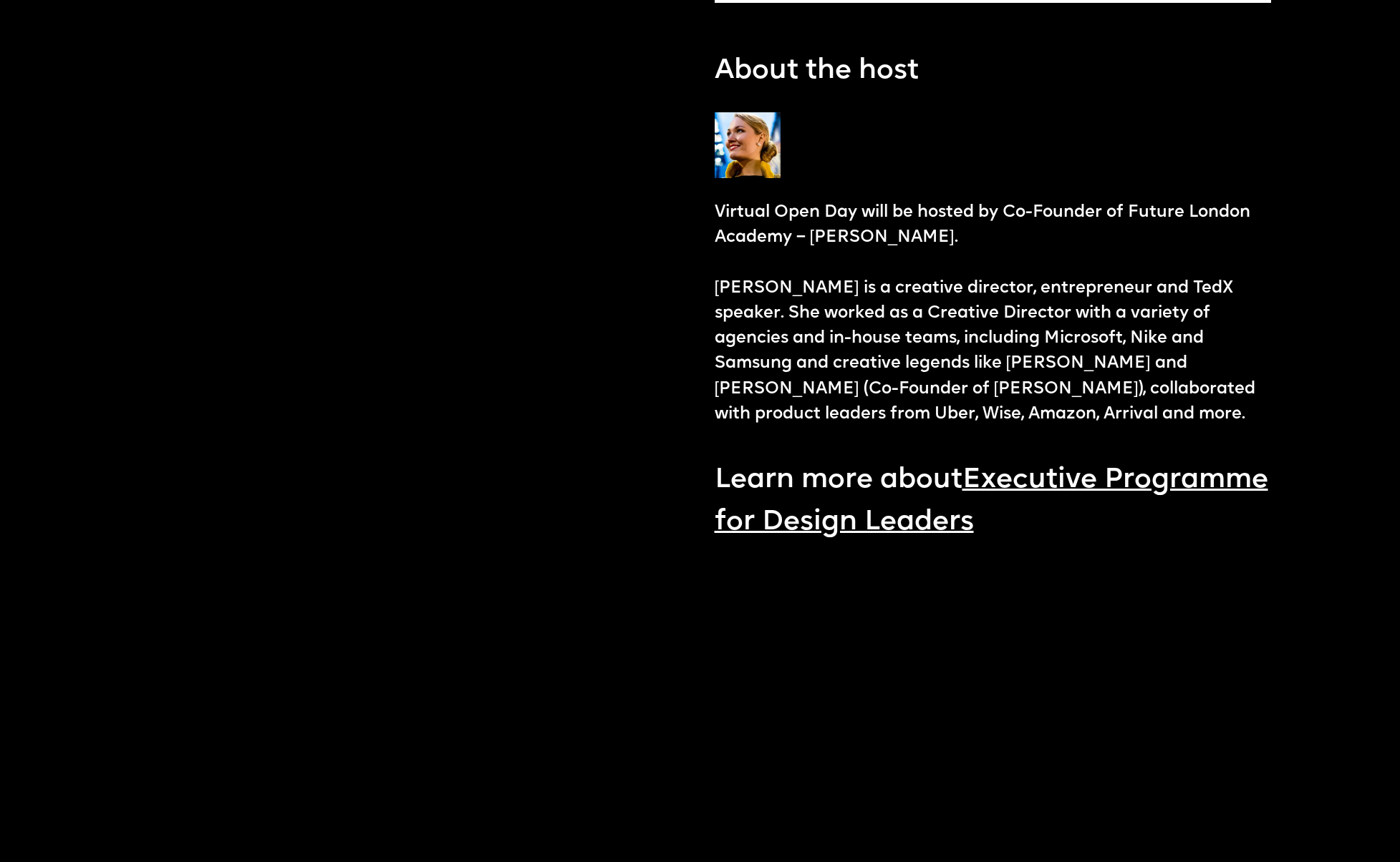
scroll to position [893, 0]
